Goal: Information Seeking & Learning: Find specific fact

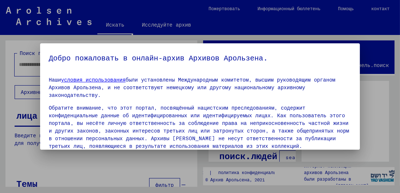
click at [112, 162] on div at bounding box center [200, 96] width 400 height 193
click at [24, 62] on div at bounding box center [200, 96] width 400 height 193
click at [27, 60] on div at bounding box center [200, 96] width 400 height 193
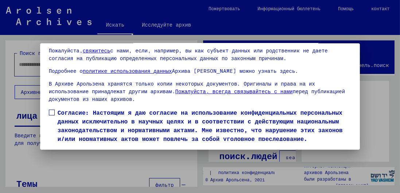
scroll to position [78, 0]
click at [50, 74] on mat-dialog-content "Наши условия использования были установлены Международным комитетом, высшим рук…" at bounding box center [200, 78] width 320 height 126
click at [52, 110] on span at bounding box center [52, 113] width 6 height 6
click at [73, 147] on button "Я согласен" at bounding box center [70, 154] width 43 height 14
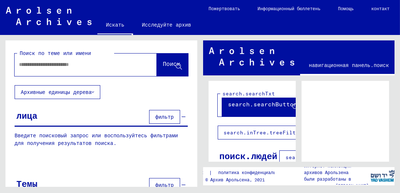
click at [26, 65] on input "text" at bounding box center [79, 65] width 120 height 8
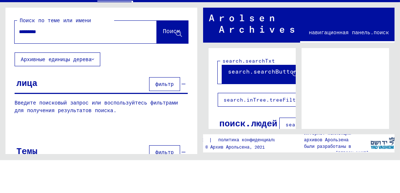
click at [163, 66] on font "Поиск" at bounding box center [172, 63] width 18 height 7
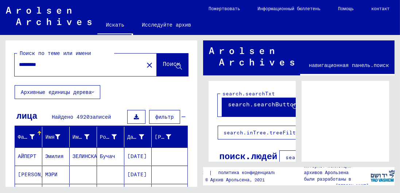
click at [181, 69] on icon at bounding box center [179, 67] width 6 height 6
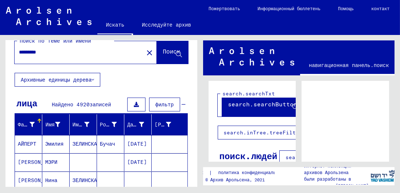
scroll to position [93, 0]
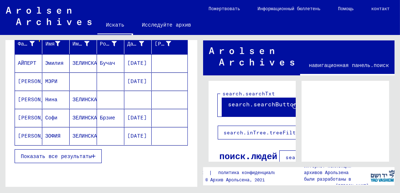
click at [63, 153] on font "Показать все результаты" at bounding box center [56, 156] width 71 height 7
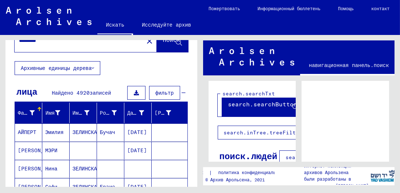
scroll to position [0, 0]
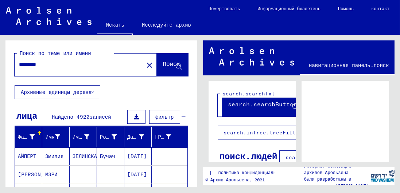
click at [62, 65] on input "*********" at bounding box center [79, 65] width 120 height 8
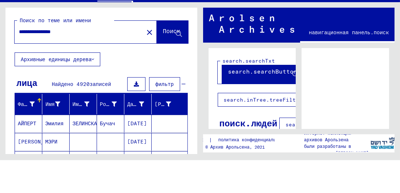
type input "**********"
click at [164, 67] on font "Поиск" at bounding box center [172, 63] width 18 height 7
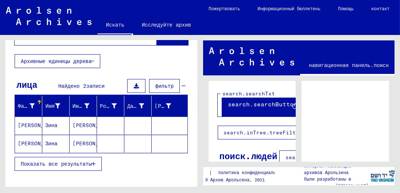
scroll to position [34, 0]
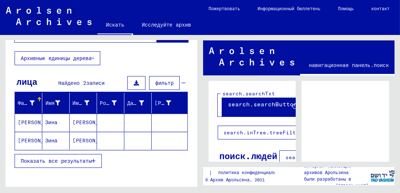
click at [28, 117] on mat-cell "[PERSON_NAME]" at bounding box center [28, 123] width 27 height 18
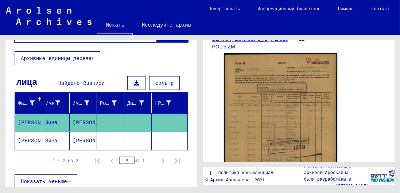
scroll to position [139, 0]
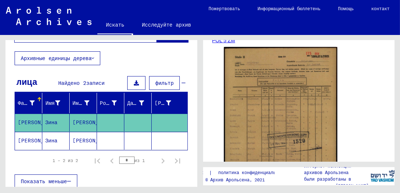
click at [298, 115] on img at bounding box center [281, 127] width 114 height 160
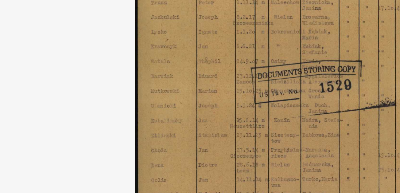
click at [189, 121] on img at bounding box center [200, 78] width 320 height 120
click at [188, 123] on img at bounding box center [200, 78] width 320 height 120
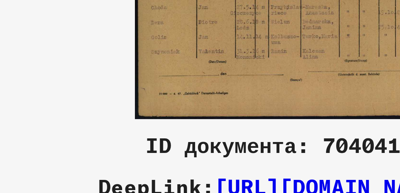
click at [218, 150] on div "ID документа: 70404137" at bounding box center [200, 146] width 320 height 9
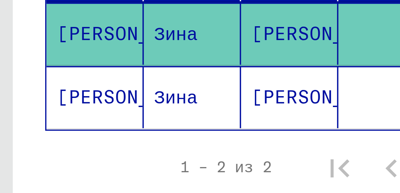
scroll to position [51, 0]
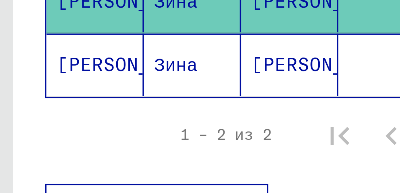
click at [32, 122] on font "[PERSON_NAME]" at bounding box center [37, 123] width 43 height 7
